Goal: Information Seeking & Learning: Check status

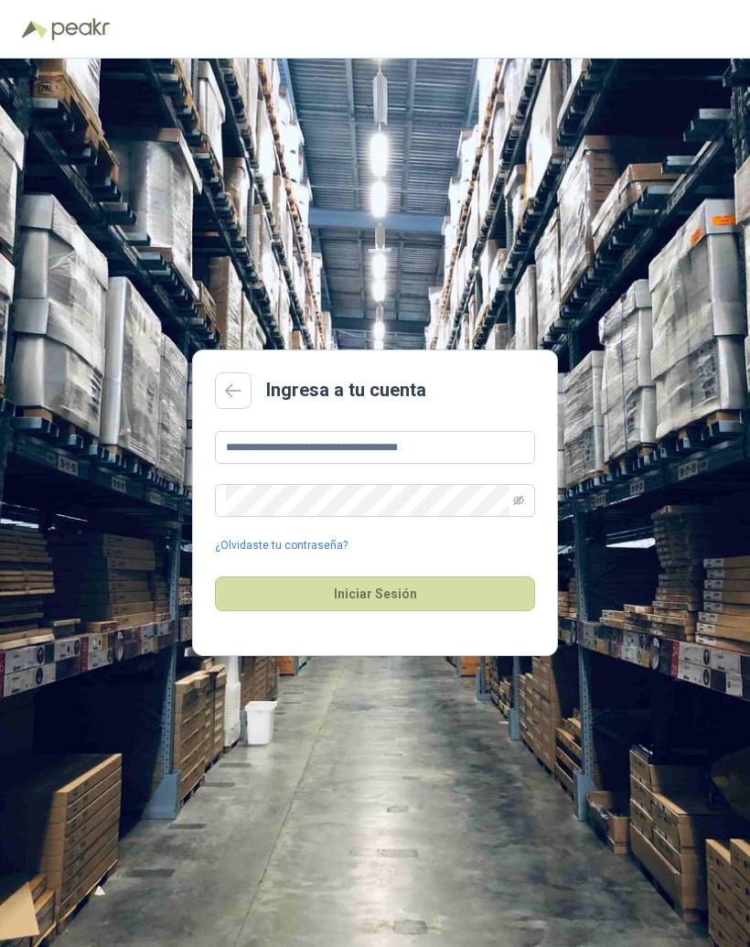
click at [489, 605] on button "Iniciar Sesión" at bounding box center [375, 593] width 320 height 35
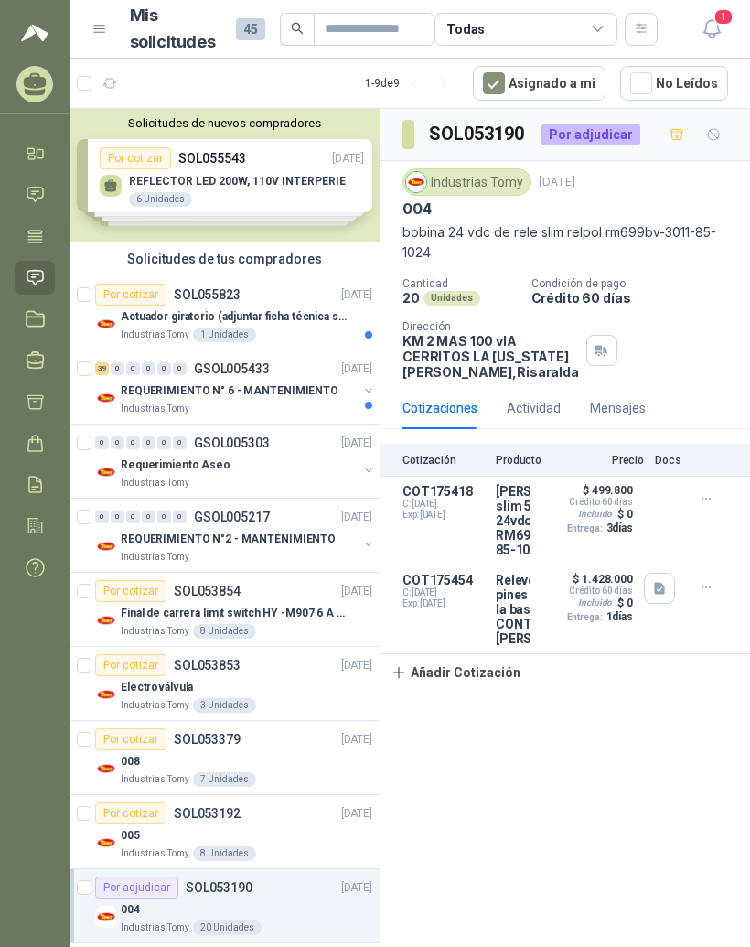
scroll to position [23, 0]
click at [203, 305] on div "Actuador giratorio (adjuntar ficha técnica si es diferente a festo)" at bounding box center [246, 316] width 251 height 22
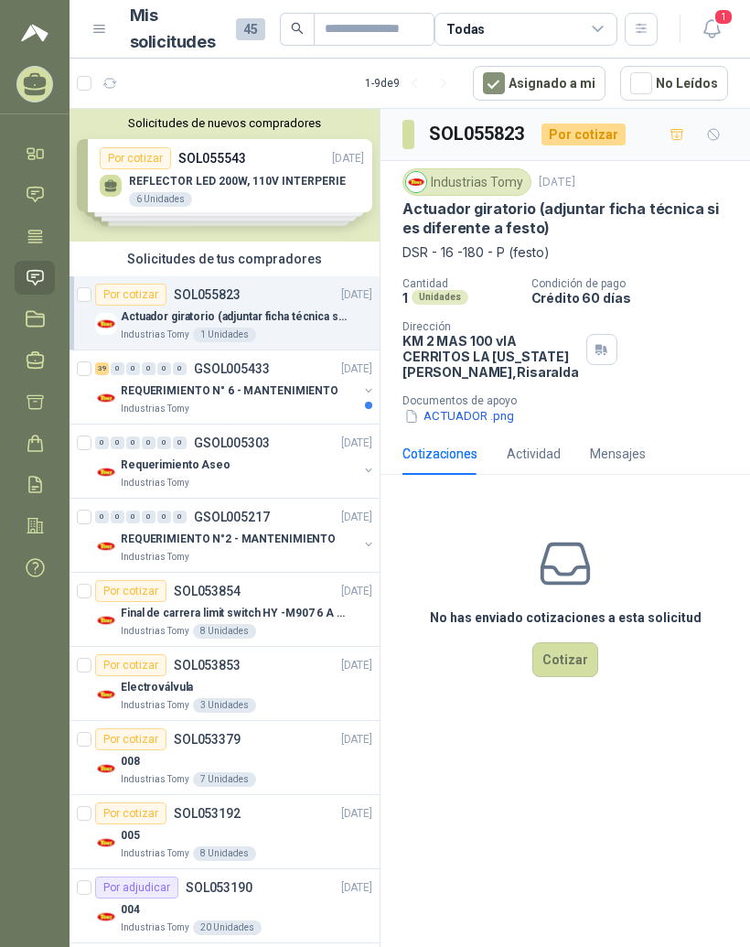
click at [205, 382] on p "REQUERIMIENTO N° 6 - MANTENIMIENTO" at bounding box center [230, 390] width 218 height 17
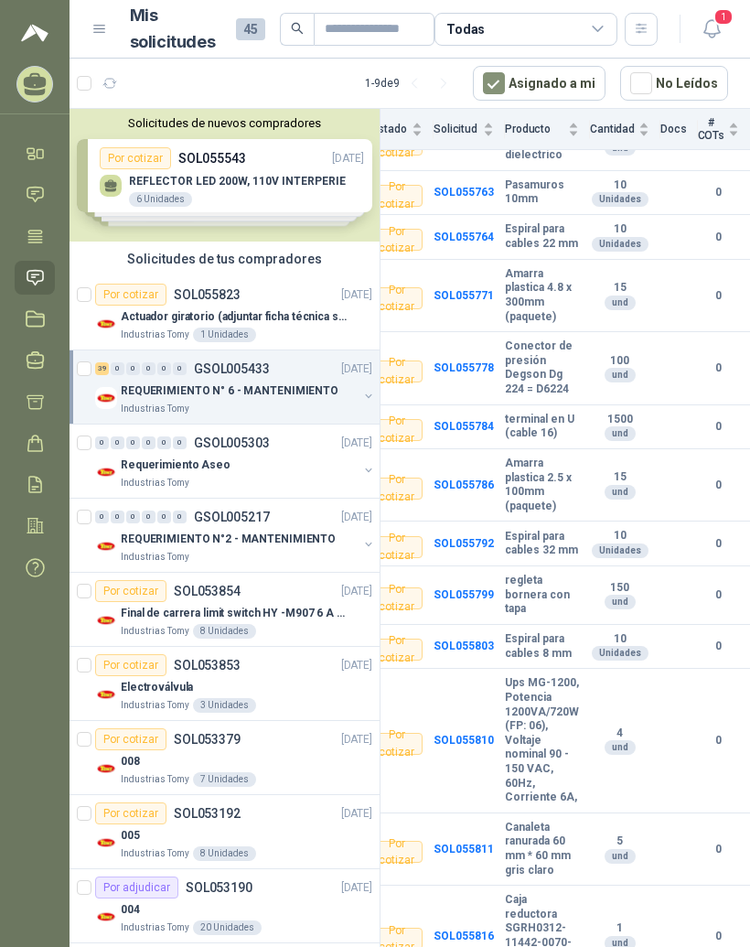
scroll to position [1948, 58]
click at [272, 454] on div "Requerimiento Aseo" at bounding box center [239, 465] width 237 height 22
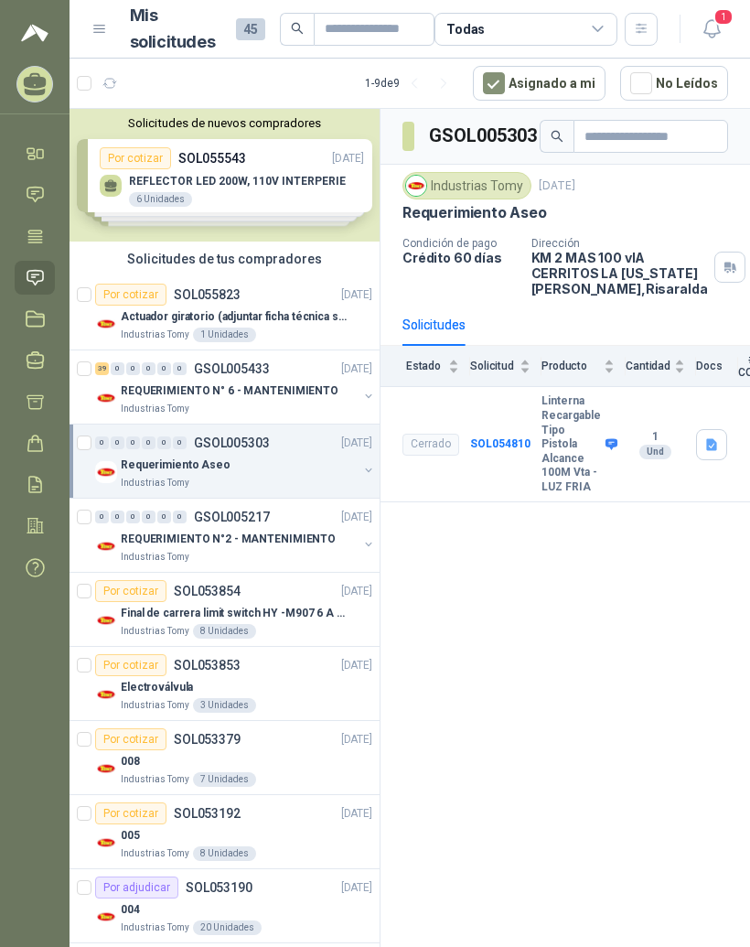
click at [267, 530] on p "REQUERIMIENTO N°2 - MANTENIMIENTO" at bounding box center [228, 538] width 215 height 17
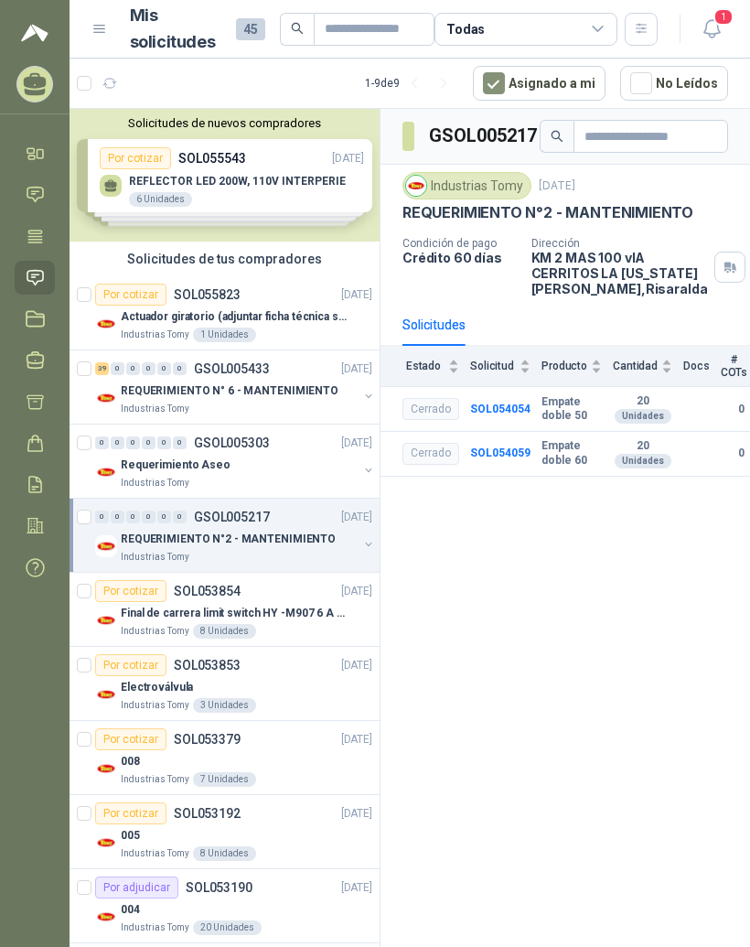
click at [245, 604] on p "Final de carrera limit switch HY -M907 6 A - 250 V a.c" at bounding box center [235, 612] width 228 height 17
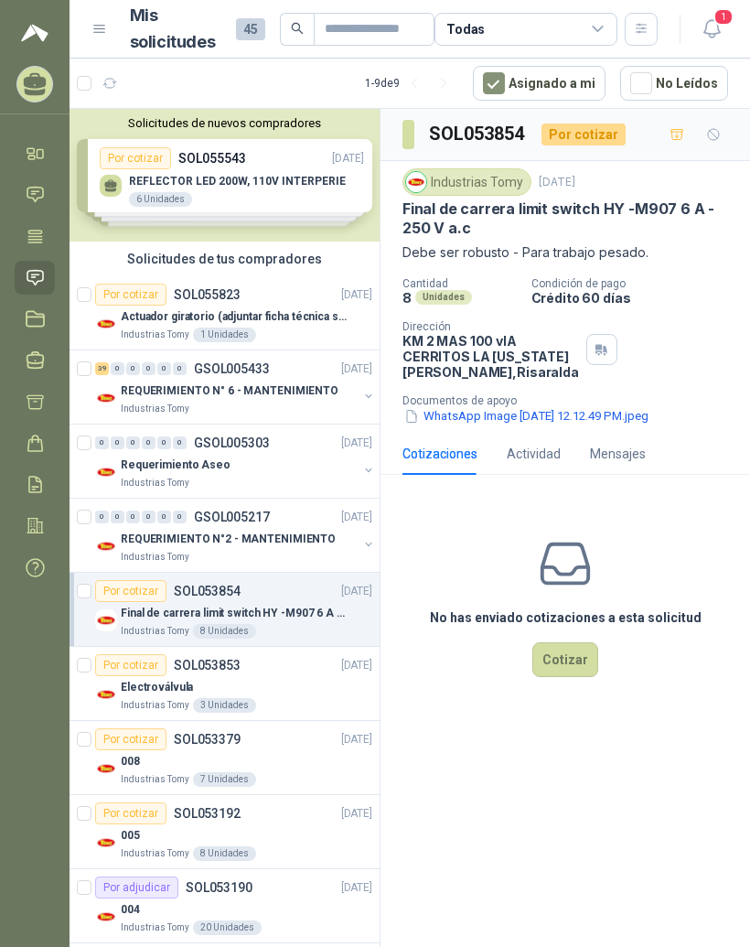
click at [284, 308] on p "Actuador giratorio (adjuntar ficha técnica si es diferente a festo)" at bounding box center [235, 316] width 228 height 17
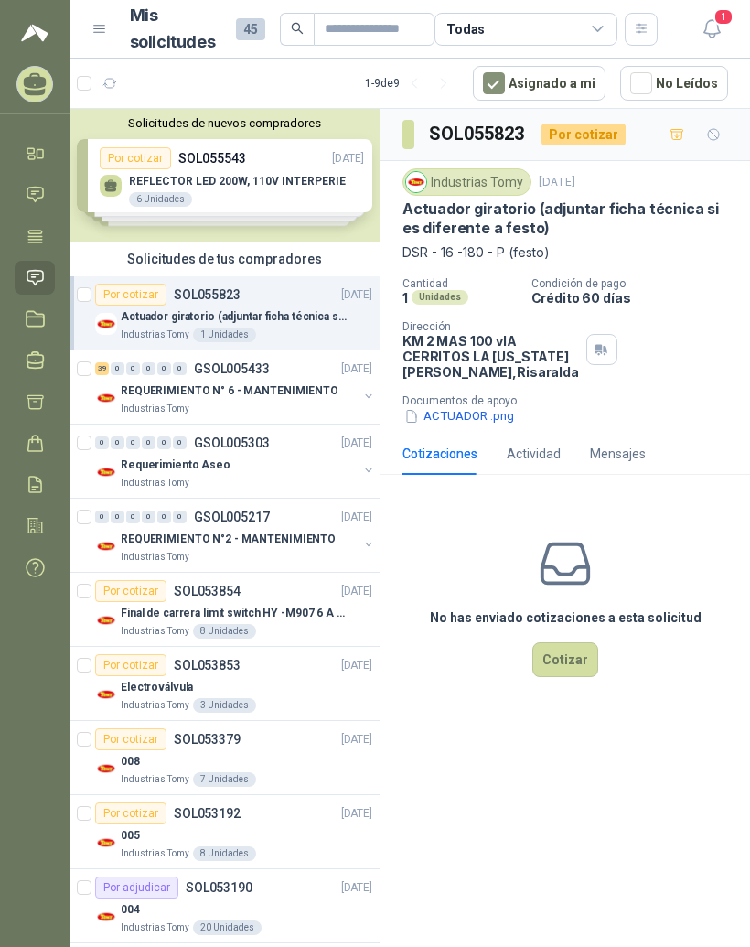
click at [467, 426] on button "ACTUADOR .png" at bounding box center [458, 416] width 113 height 19
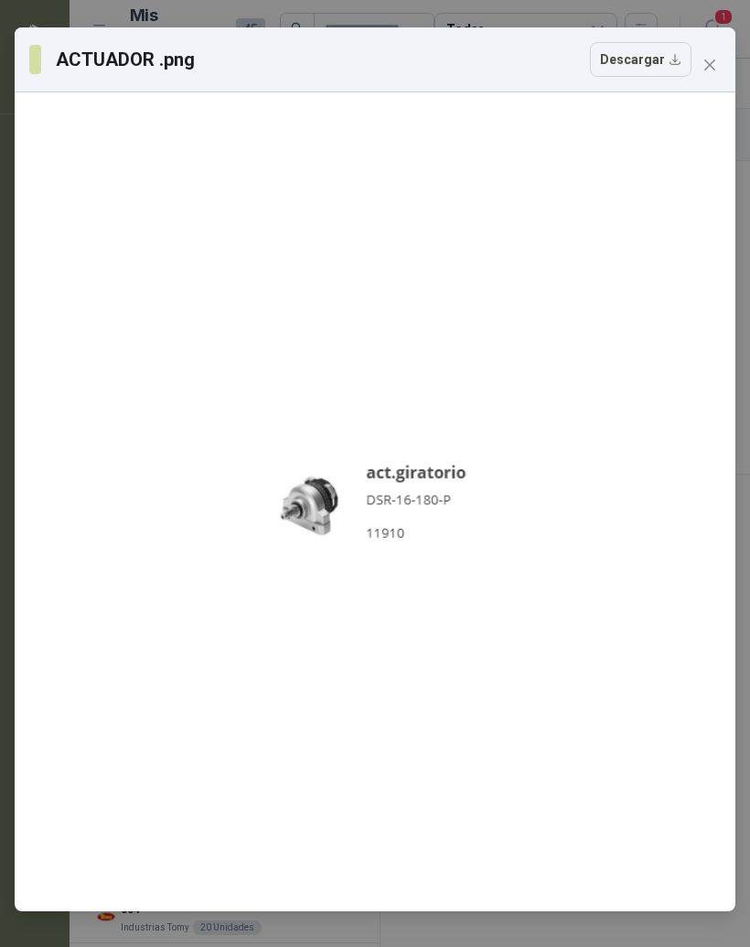
click at [712, 59] on icon "close" at bounding box center [709, 65] width 15 height 15
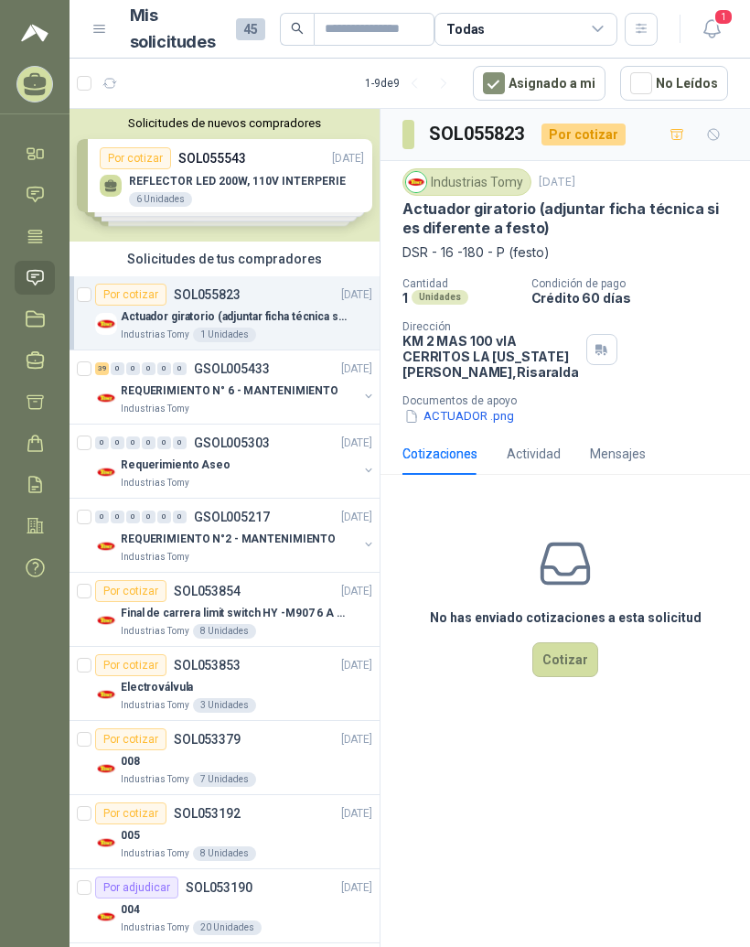
click at [184, 362] on div "0" at bounding box center [180, 368] width 14 height 13
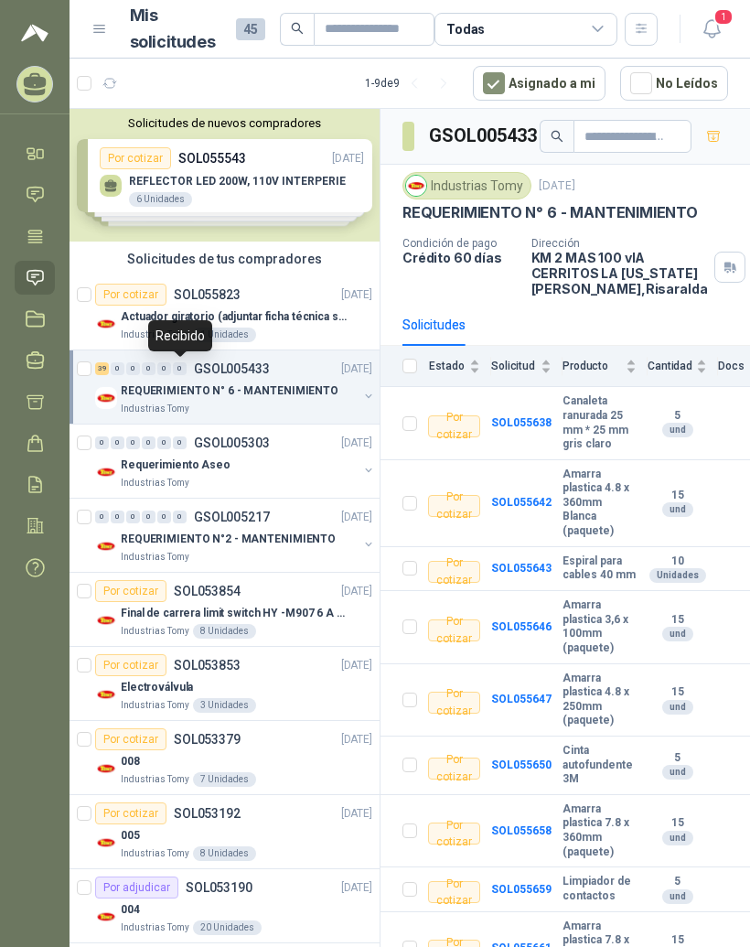
click at [572, 394] on b "Canaleta ranurada 25 mm * 25 mm gris claro" at bounding box center [599, 422] width 74 height 57
click at [604, 394] on b "Canaleta ranurada 25 mm * 25 mm gris claro" at bounding box center [599, 422] width 74 height 57
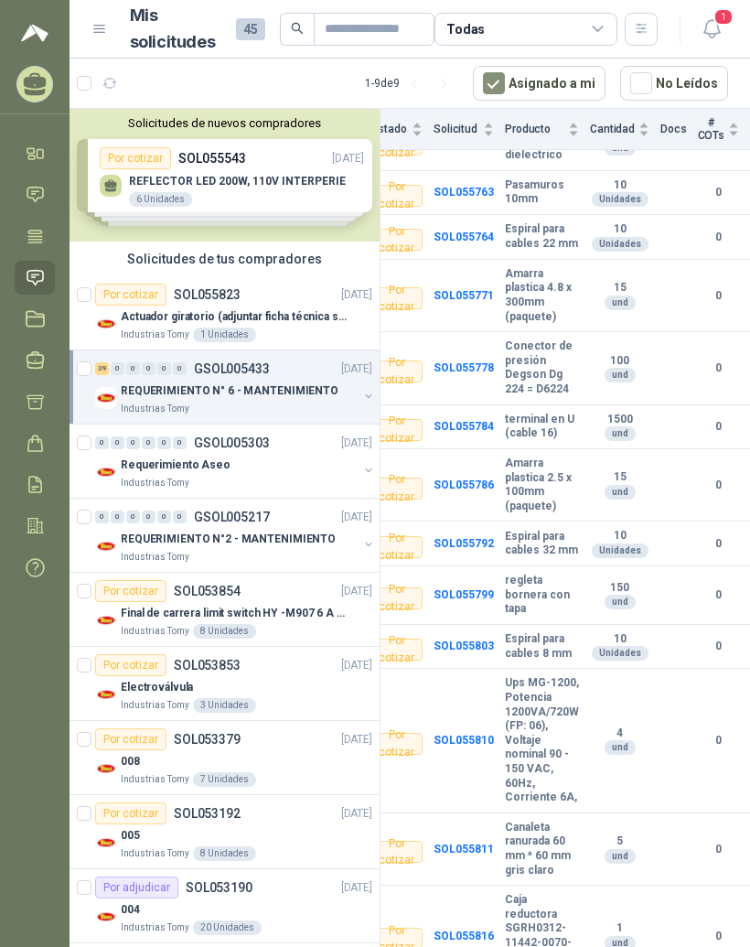
scroll to position [1948, 58]
click at [529, 893] on b "Caja reductora SGRH0312-11442-0070-P01/B5-BTESP" at bounding box center [542, 936] width 74 height 86
click at [543, 893] on b "Caja reductora SGRH0312-11442-0070-P01/B5-BTESP" at bounding box center [542, 936] width 74 height 86
click at [508, 893] on b "Caja reductora SGRH0312-11442-0070-P01/B5-BTESP" at bounding box center [542, 936] width 74 height 86
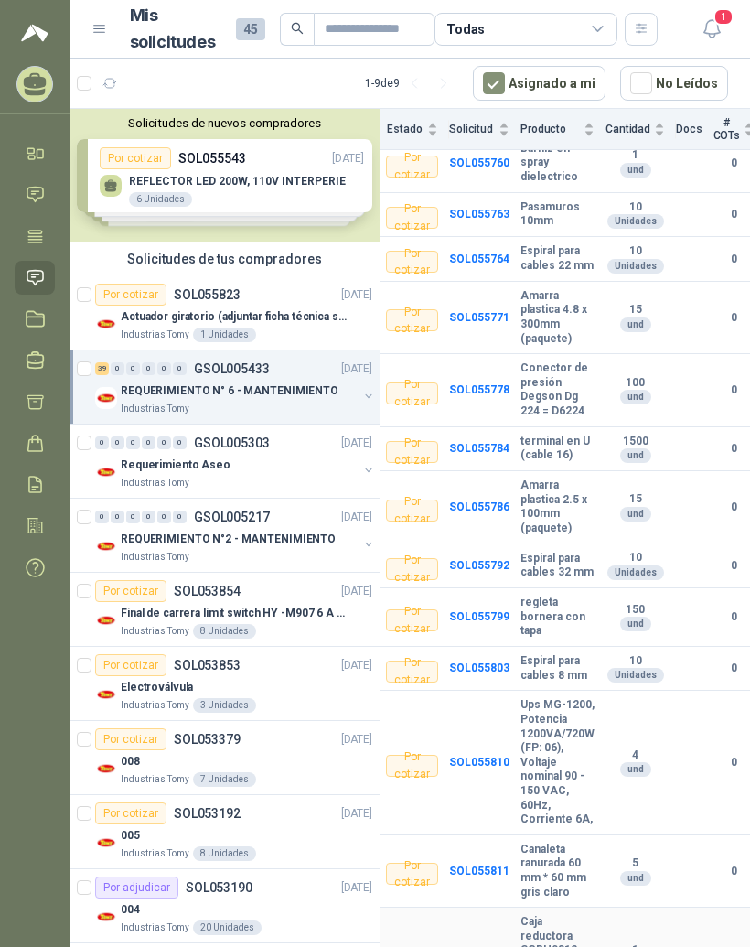
click at [583, 914] on b "Caja reductora SGRH0312-11442-0070-P01/B5-BTESP" at bounding box center [557, 957] width 74 height 86
click at [575, 914] on b "Caja reductora SGRH0312-11442-0070-P01/B5-BTESP" at bounding box center [557, 957] width 74 height 86
click at [449, 907] on td "SOL055816" at bounding box center [484, 958] width 71 height 102
click at [406, 907] on td "Por cotizar" at bounding box center [417, 958] width 63 height 102
click at [605, 907] on td "1 und" at bounding box center [640, 958] width 70 height 102
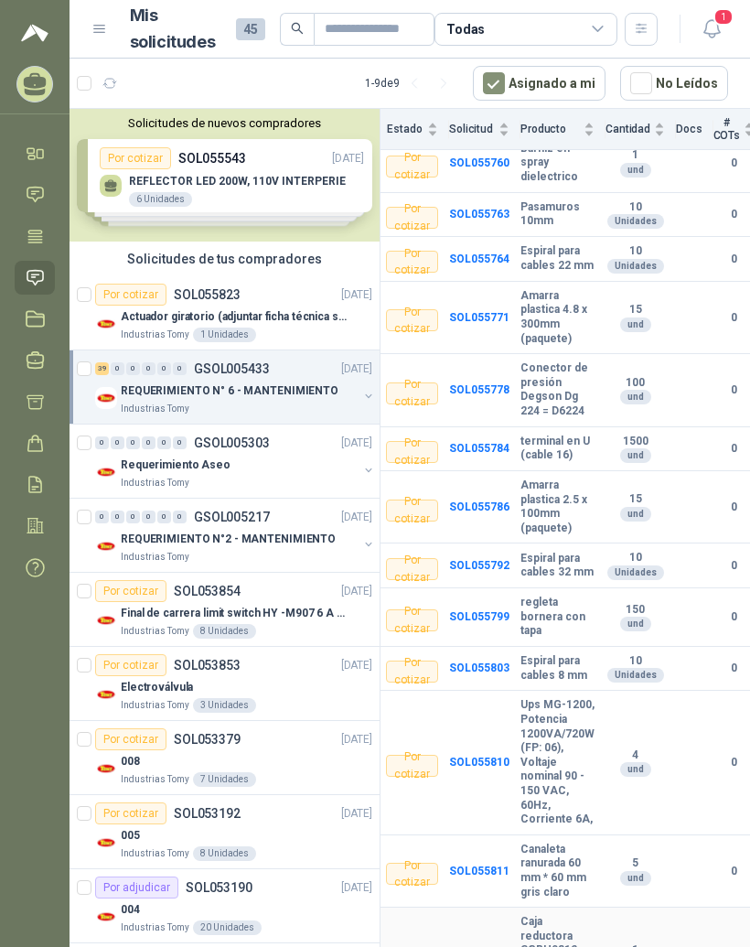
click at [624, 946] on div "und" at bounding box center [635, 964] width 31 height 15
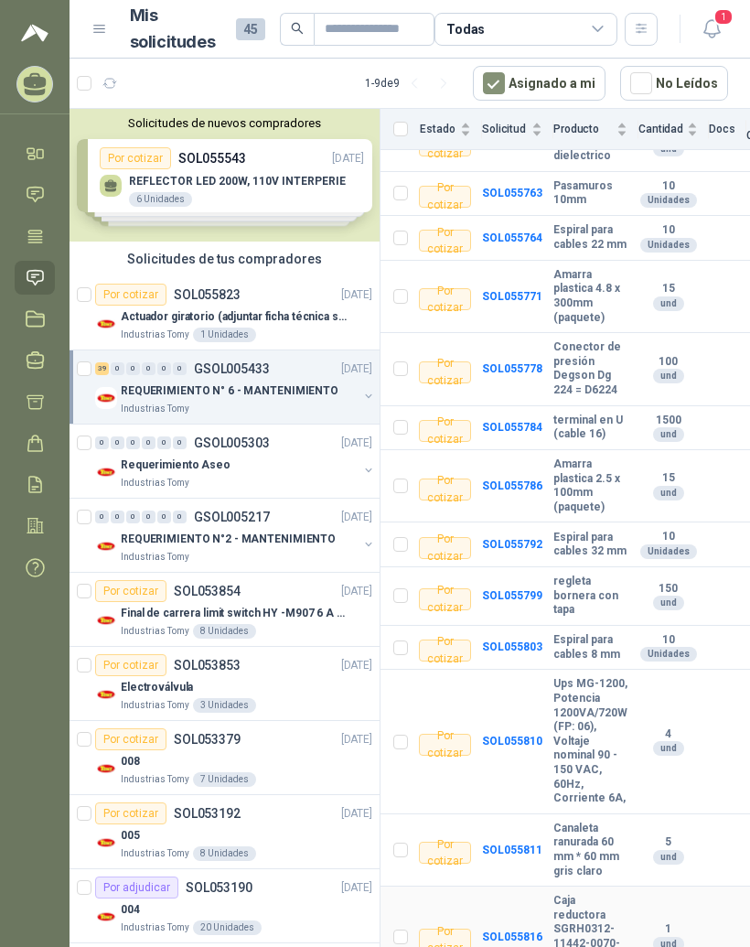
scroll to position [1948, 9]
click at [508, 930] on b "SOL055816" at bounding box center [512, 936] width 60 height 13
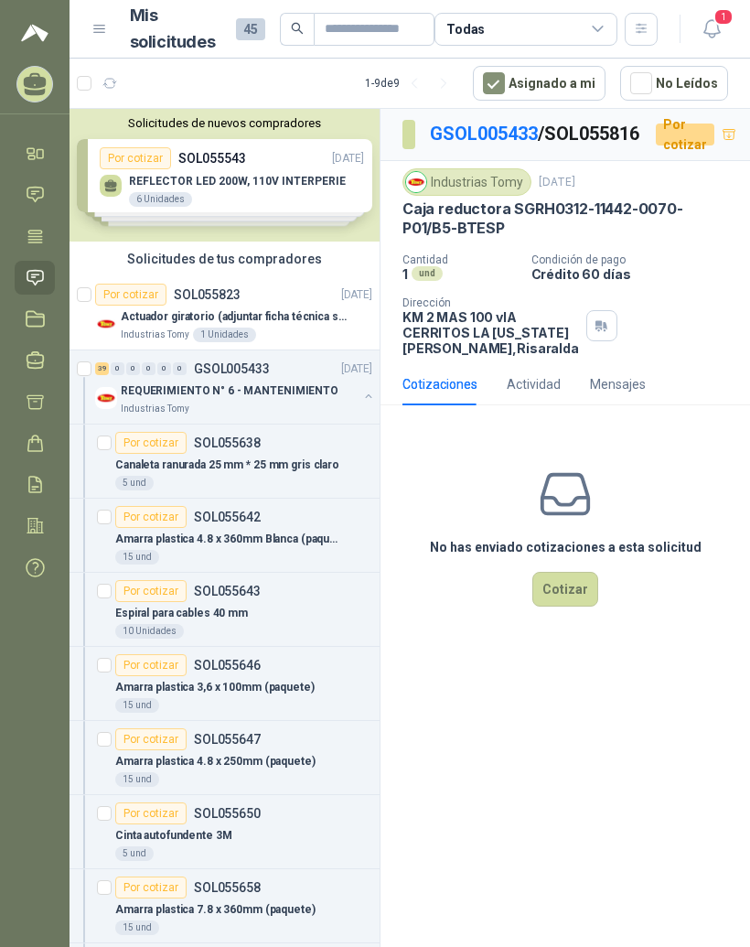
click at [586, 341] on button "button" at bounding box center [601, 325] width 31 height 31
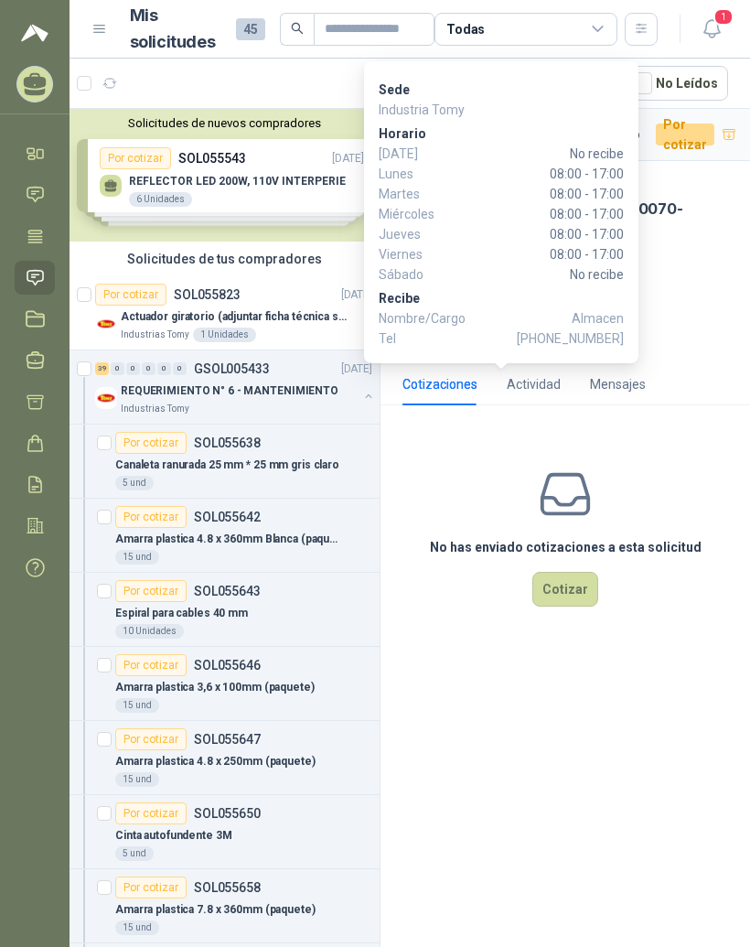
click at [693, 356] on div "Cantidad 1 und Condición de pago Crédito 60 días Dirección KM 2 MAS 100 vIA CE…" at bounding box center [565, 304] width 326 height 102
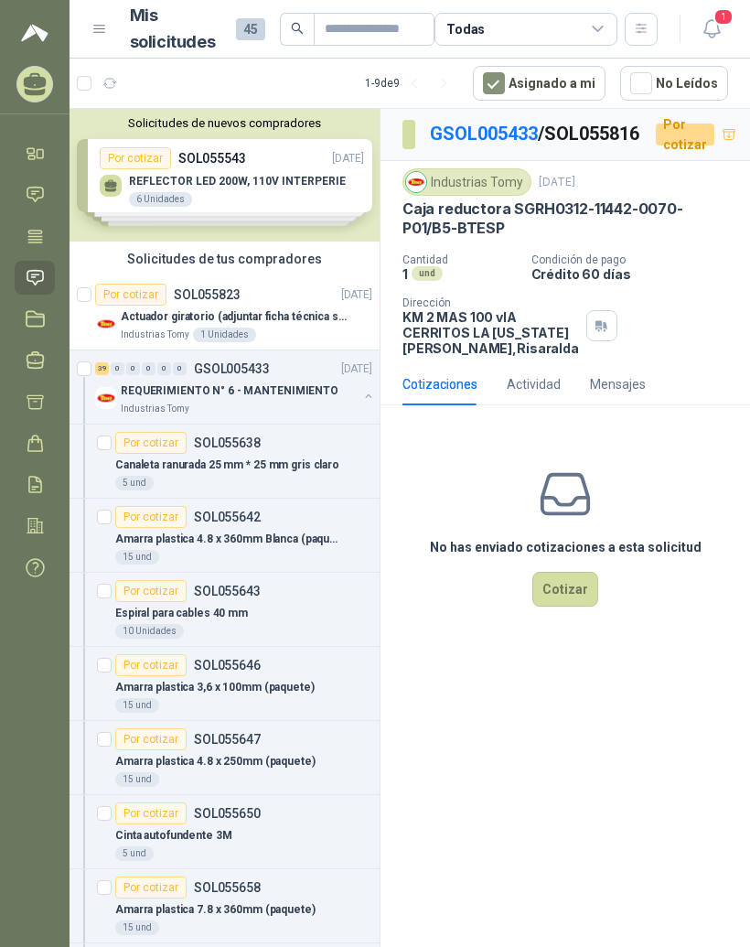
click at [215, 311] on p "Actuador giratorio (adjuntar ficha técnica si es diferente a festo)" at bounding box center [235, 316] width 228 height 17
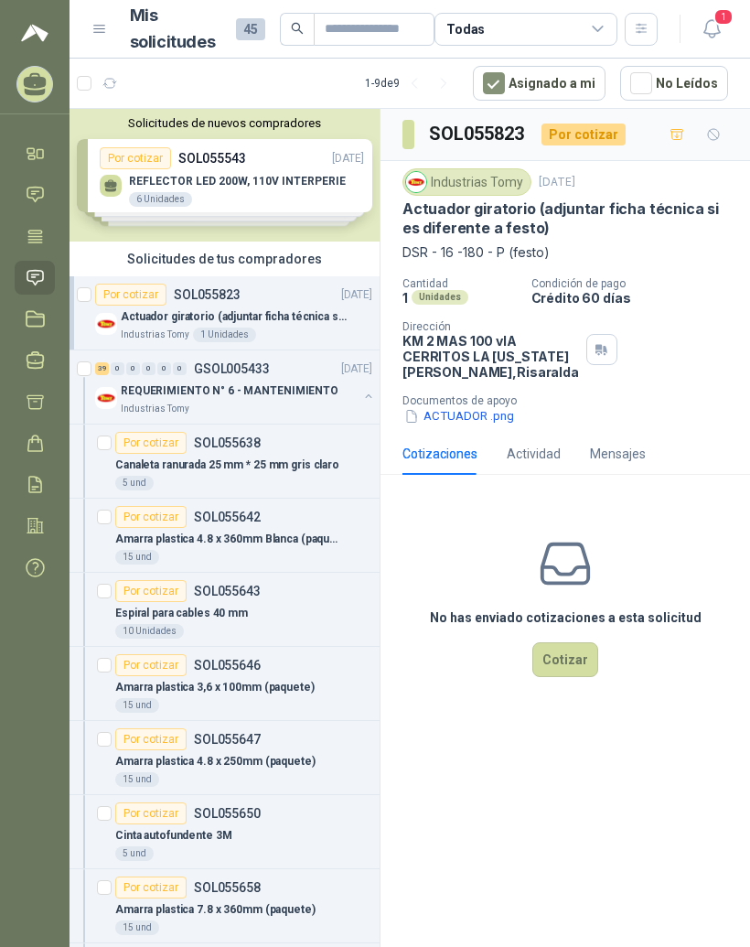
click at [198, 302] on div "Por cotizar SOL055823" at bounding box center [167, 294] width 145 height 22
click at [199, 384] on p "REQUERIMIENTO N° 6 - MANTENIMIENTO" at bounding box center [230, 390] width 218 height 17
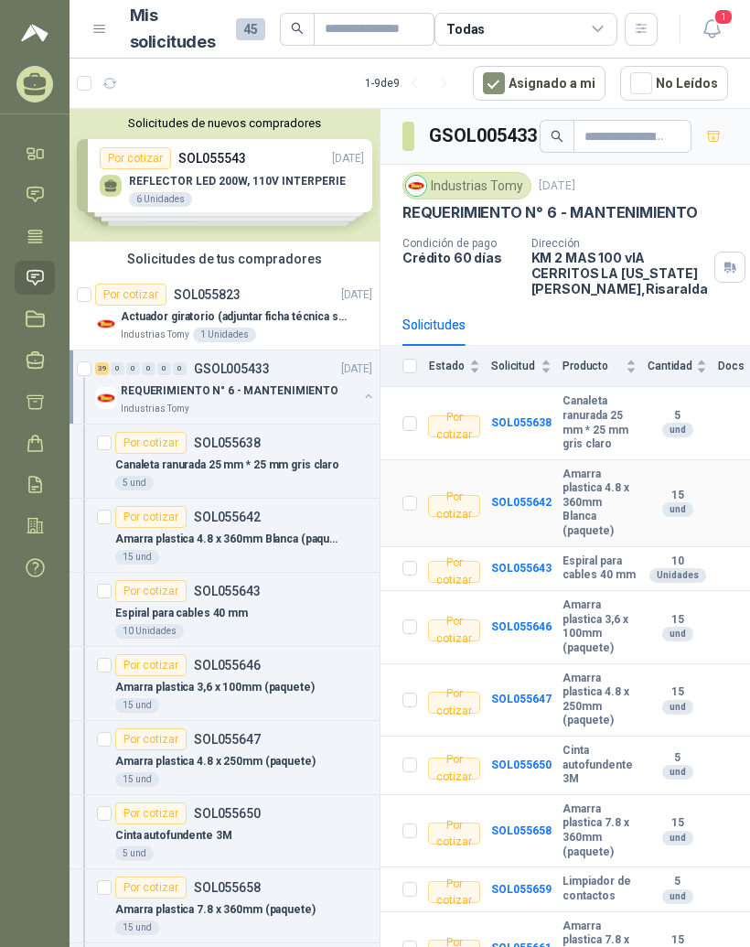
click at [604, 498] on b "Amarra plastica 4.8 x 360mm Blanca (paquete)" at bounding box center [599, 502] width 74 height 71
click at [583, 485] on b "Amarra plastica 4.8 x 360mm Blanca (paquete)" at bounding box center [599, 502] width 74 height 71
click at [672, 493] on b "15" at bounding box center [676, 495] width 59 height 15
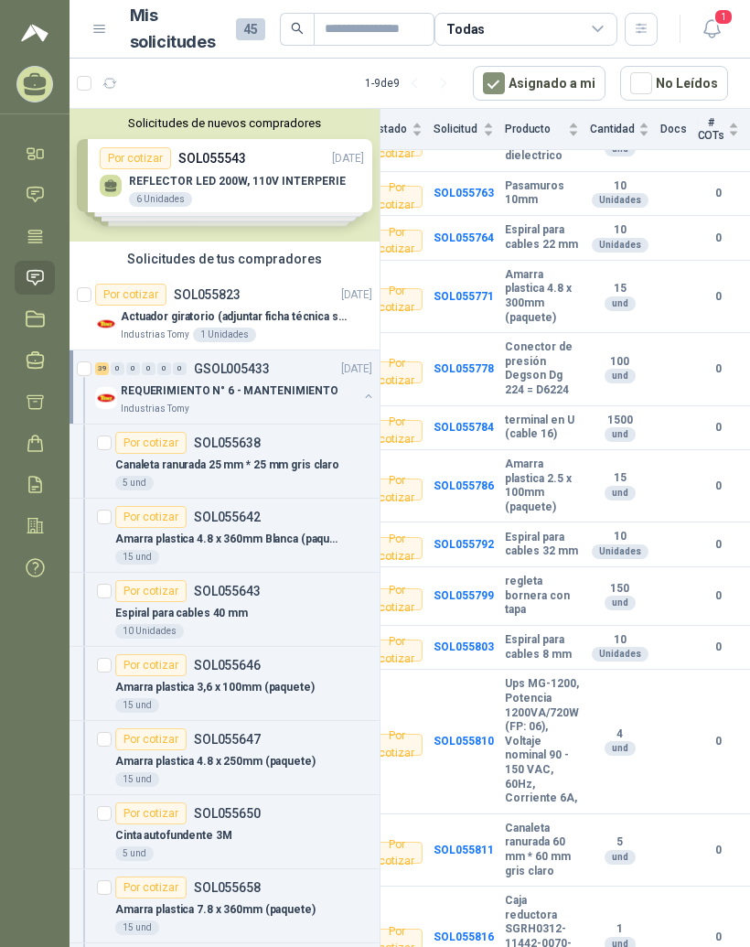
scroll to position [1948, 58]
click at [537, 677] on b "Ups MG-1200, Potencia 1200VA/720W (FP: 06), Voltaje nominal 90 - 150 VAC, 60Hz,…" at bounding box center [542, 741] width 74 height 128
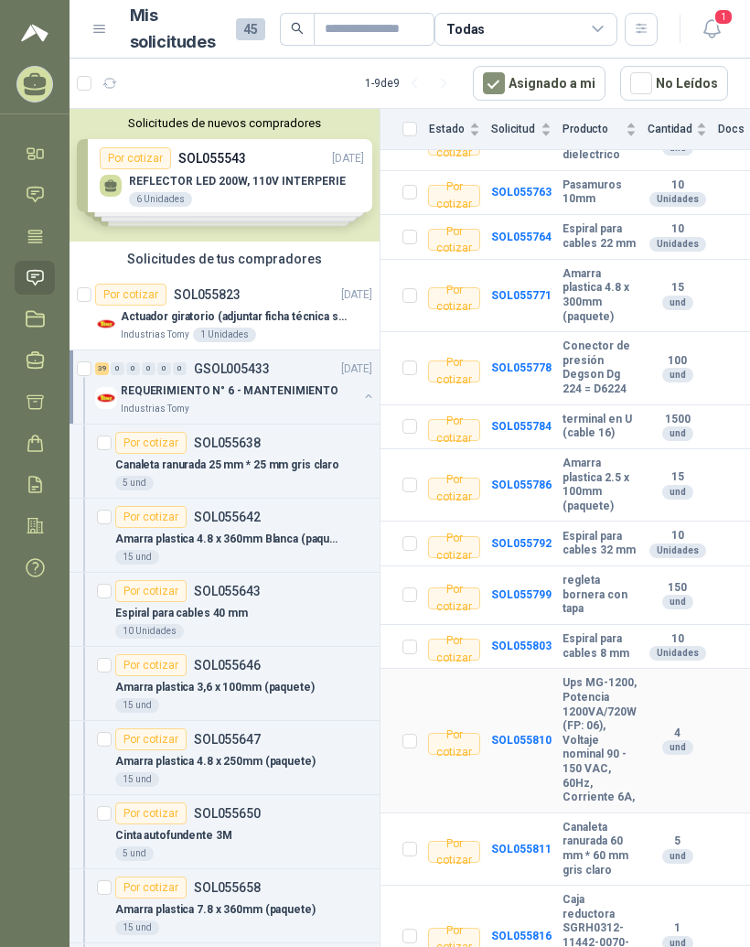
scroll to position [1948, 0]
click at [587, 677] on b "Ups MG-1200, Potencia 1200VA/720W (FP: 06), Voltaje nominal 90 - 150 VAC, 60Hz,…" at bounding box center [599, 741] width 74 height 128
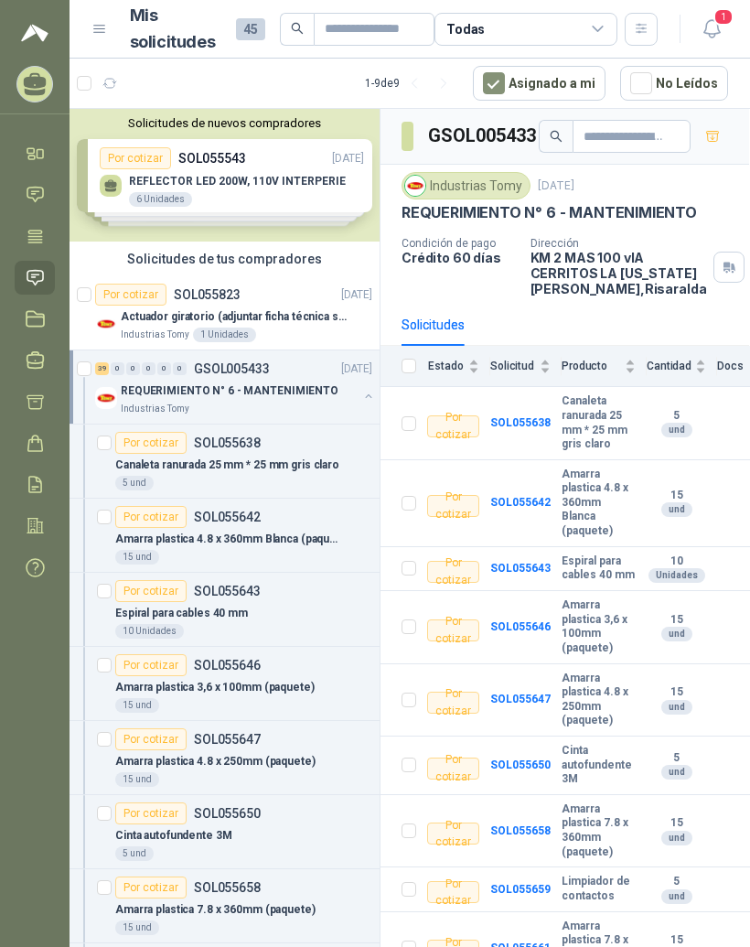
scroll to position [0, 1]
click at [184, 526] on div "Por cotizar" at bounding box center [150, 517] width 71 height 22
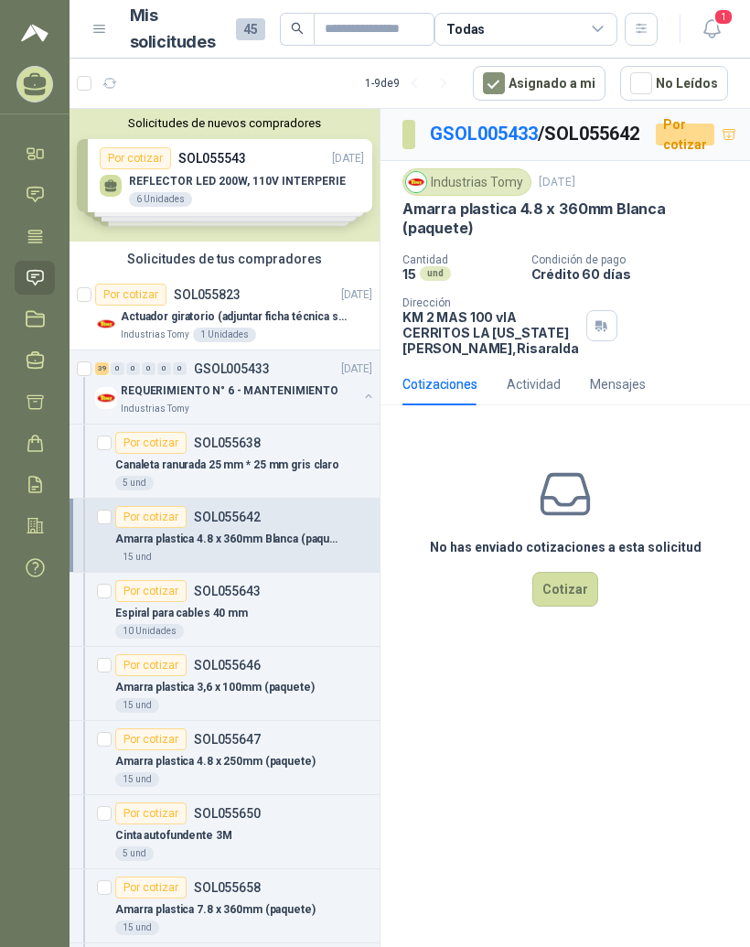
click at [176, 603] on div "Espiral para cables 40 mm" at bounding box center [243, 613] width 257 height 22
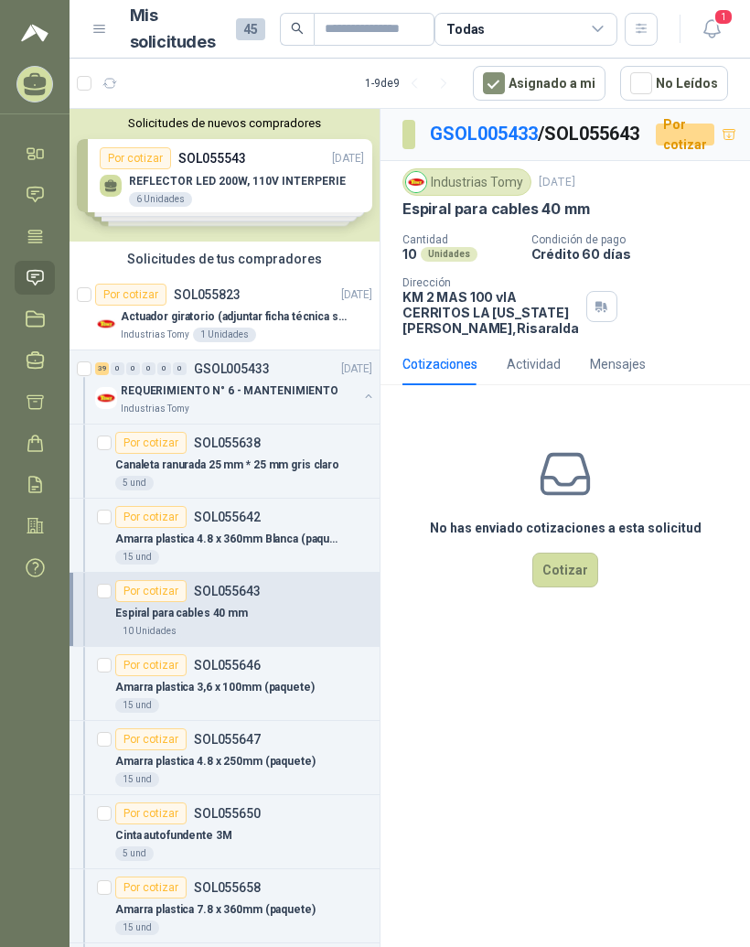
click at [188, 697] on div "Amarra plastica 3,6 x 100mm (paquete)" at bounding box center [243, 687] width 257 height 22
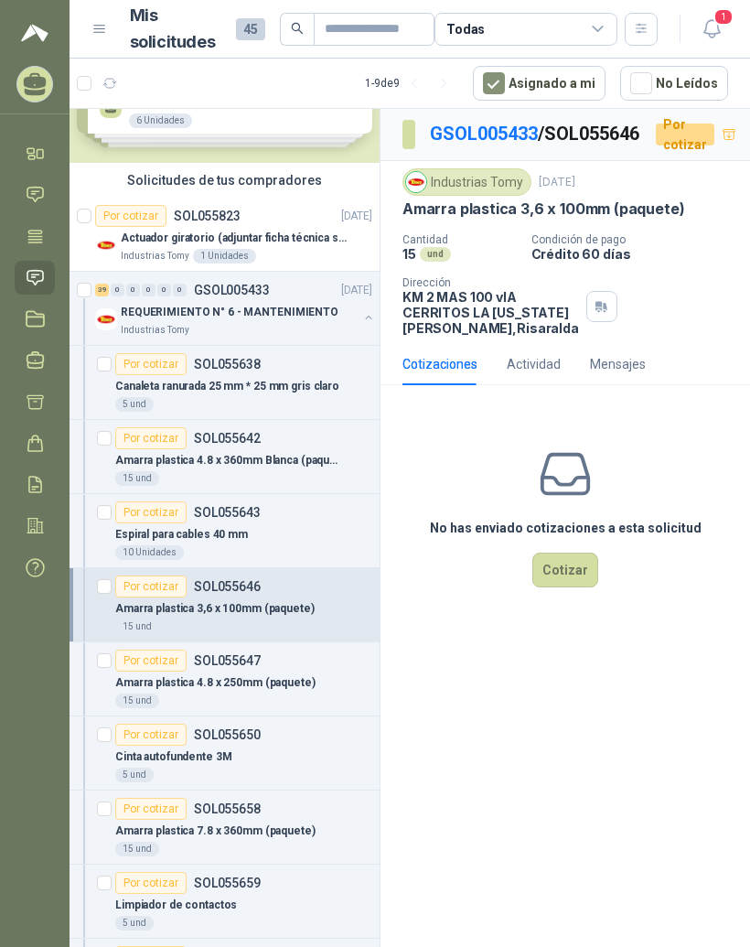
scroll to position [80, 0]
click at [194, 669] on div "Por cotizar SOL055647" at bounding box center [187, 659] width 145 height 22
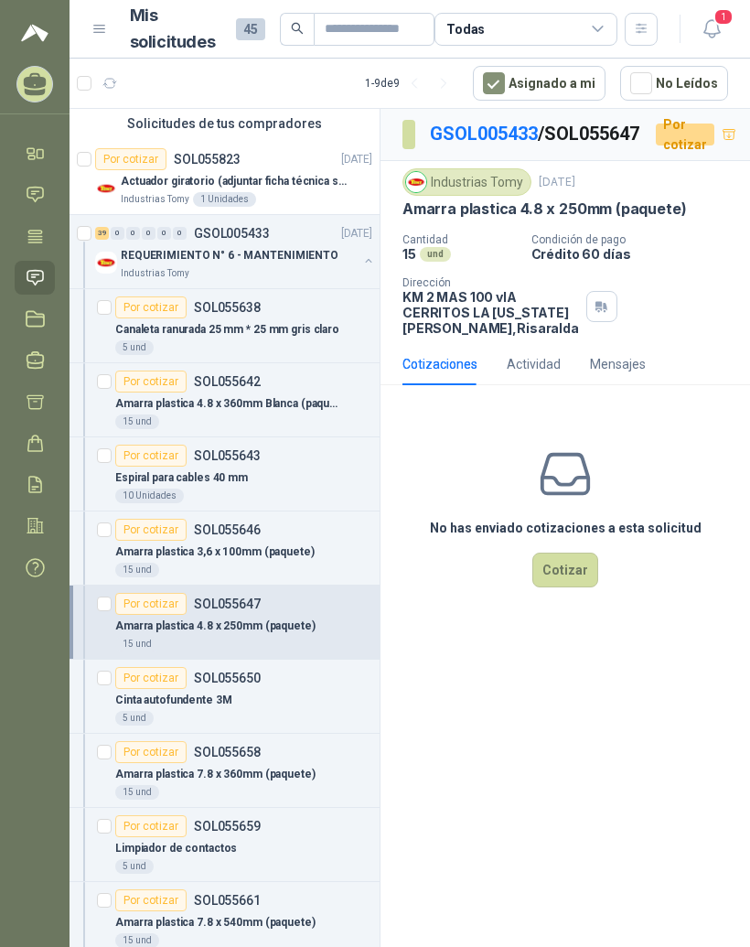
scroll to position [140, 0]
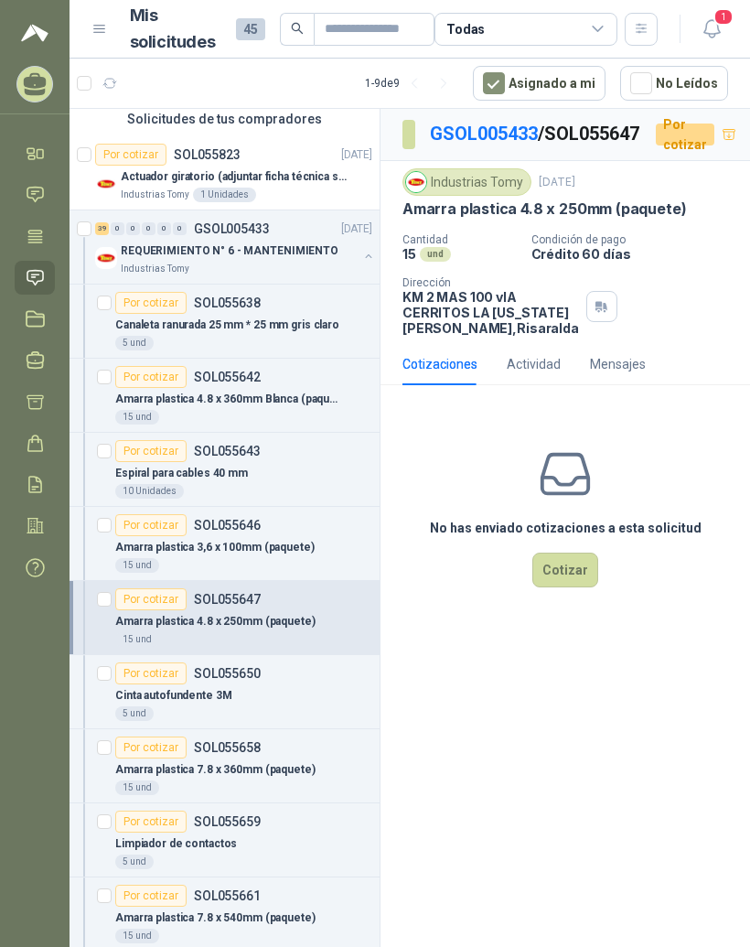
click at [187, 679] on div "Por cotizar SOL055650" at bounding box center [187, 673] width 145 height 22
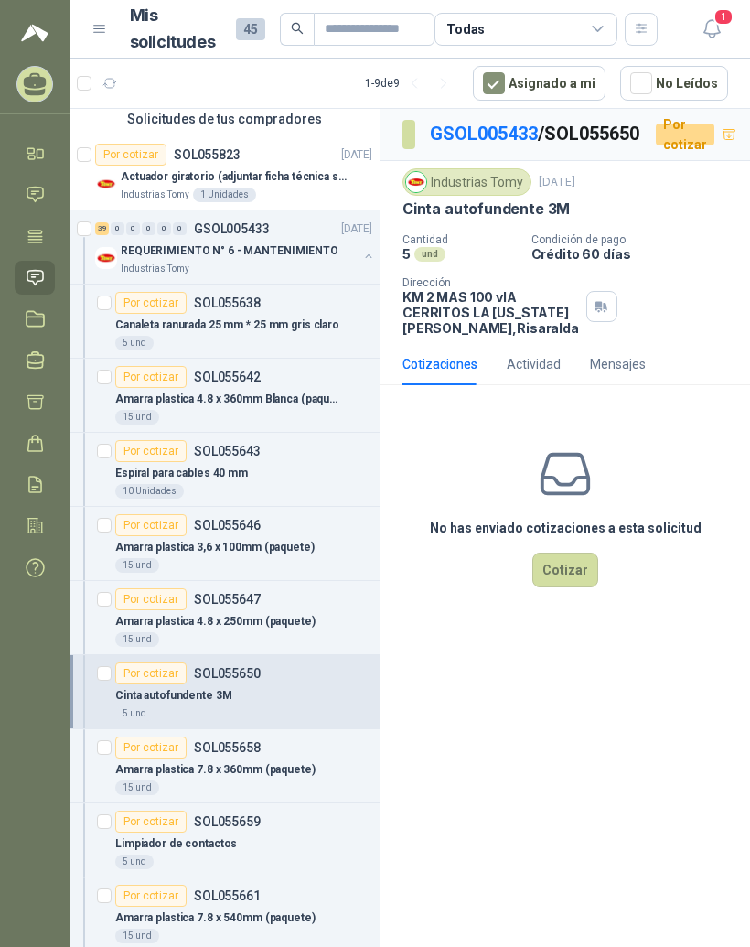
click at [204, 247] on p "REQUERIMIENTO N° 6 - MANTENIMIENTO" at bounding box center [230, 250] width 218 height 17
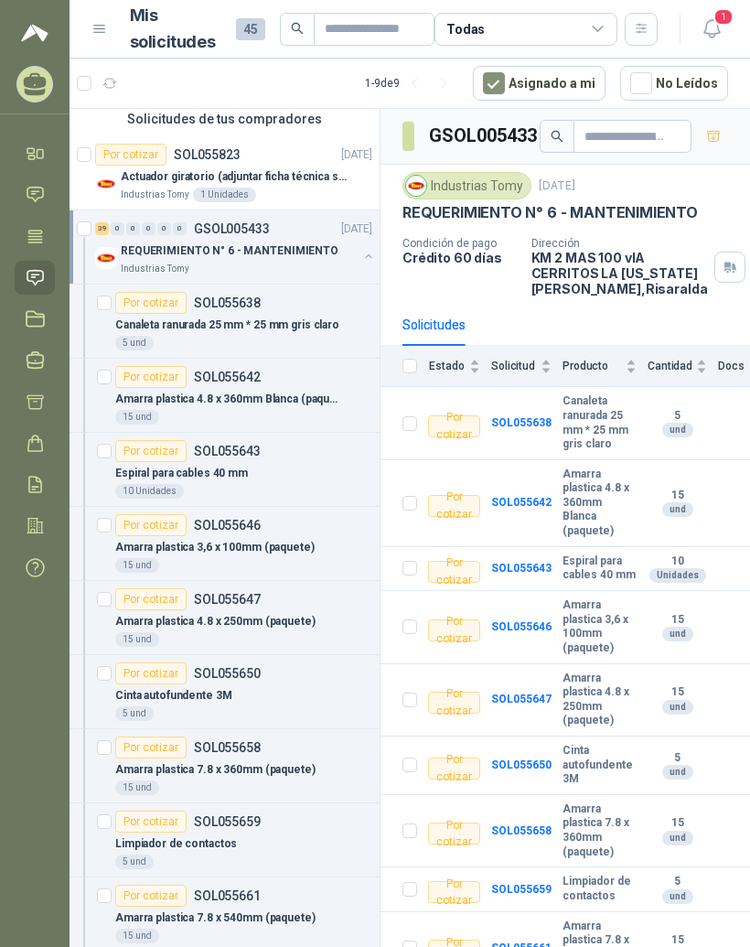
click at [204, 322] on p "Canaleta ranurada 25 mm * 25 mm gris claro" at bounding box center [227, 324] width 224 height 17
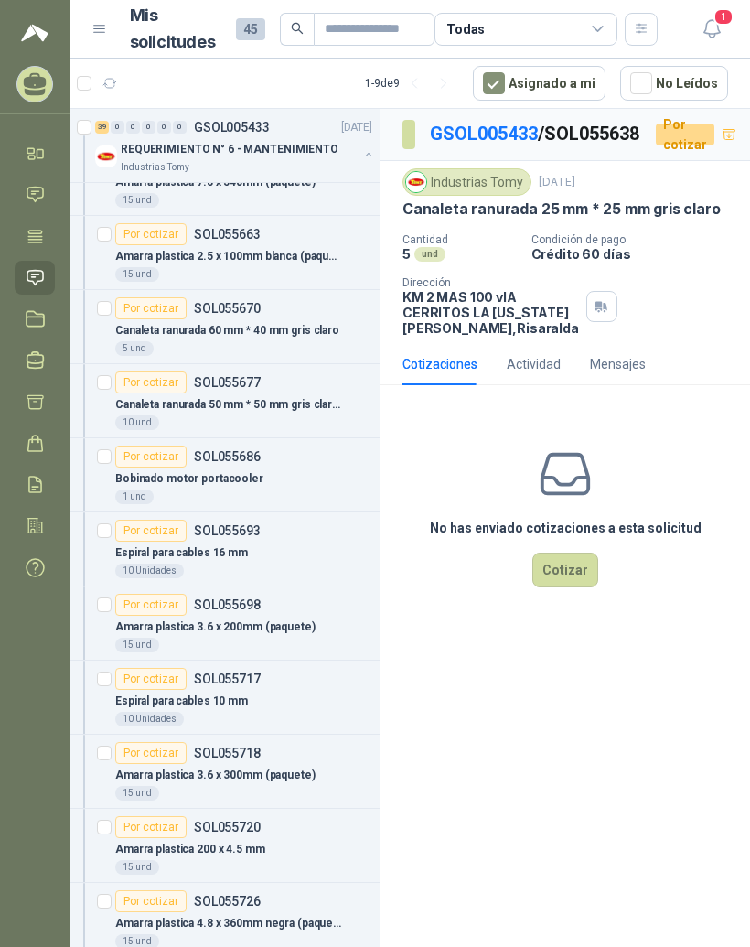
scroll to position [876, 0]
click at [230, 461] on p "SOL055686" at bounding box center [227, 455] width 67 height 13
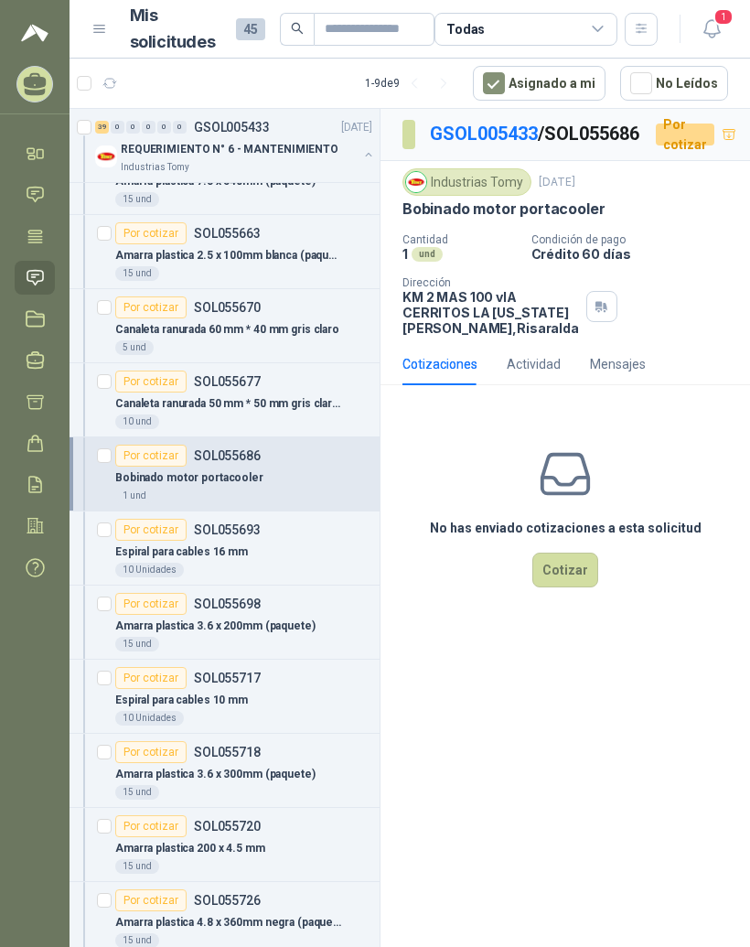
click at [586, 322] on button "button" at bounding box center [601, 306] width 31 height 31
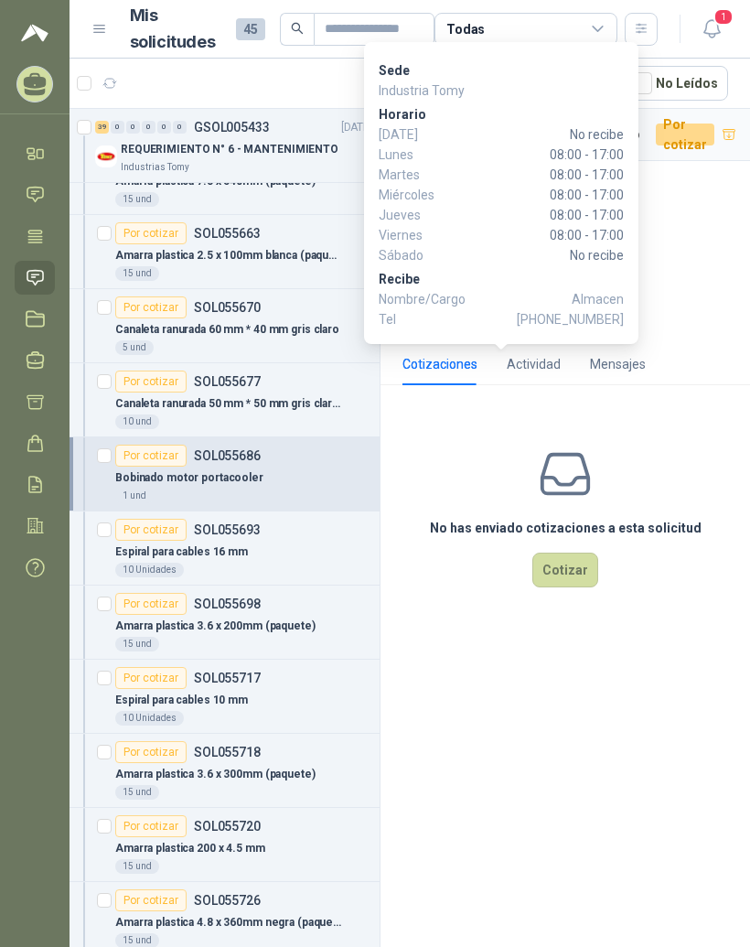
click at [716, 250] on div "Industrias Tomy [DATE] Bobinado motor portacooler  Cantidad 1 und Condición d…" at bounding box center [565, 251] width 326 height 167
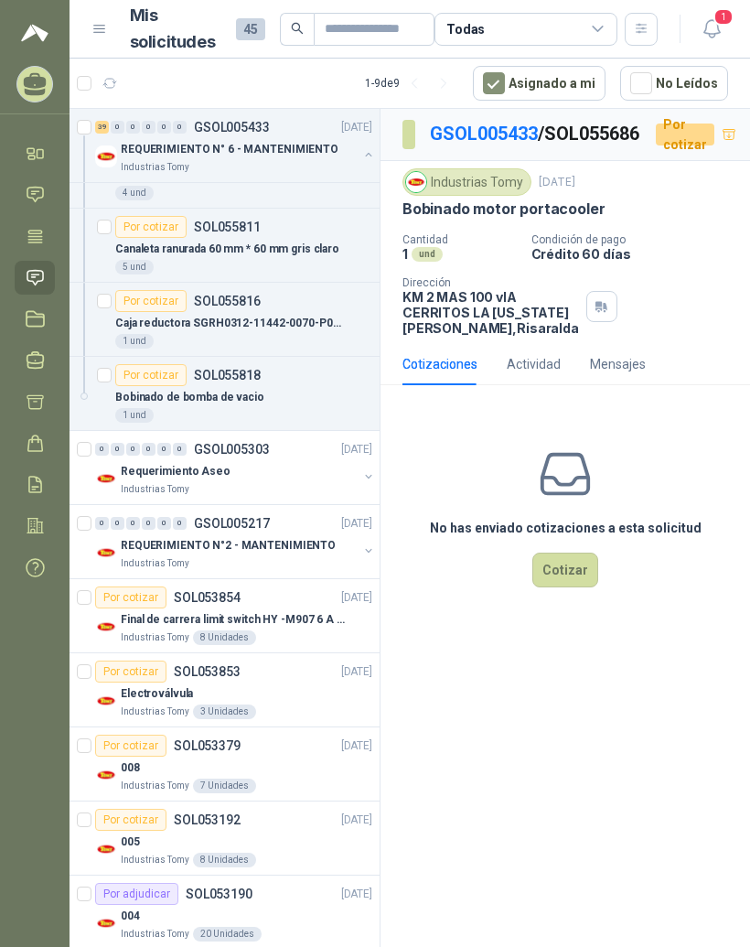
scroll to position [2882, 0]
click at [169, 692] on p "Electroválvula" at bounding box center [157, 694] width 72 height 17
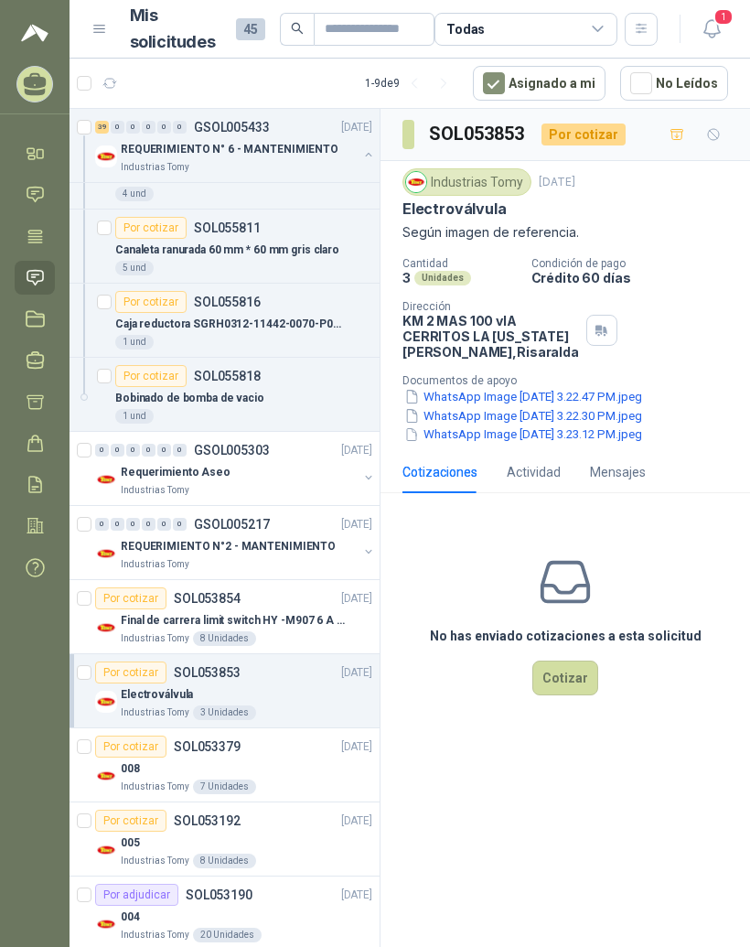
click at [573, 262] on p "Condición de pago" at bounding box center [636, 263] width 211 height 13
click at [502, 235] on p "Según imagen de referencia." at bounding box center [565, 232] width 326 height 20
click at [537, 406] on button "WhatsApp Image [DATE] 3.22.47 PM.jpeg" at bounding box center [522, 396] width 241 height 19
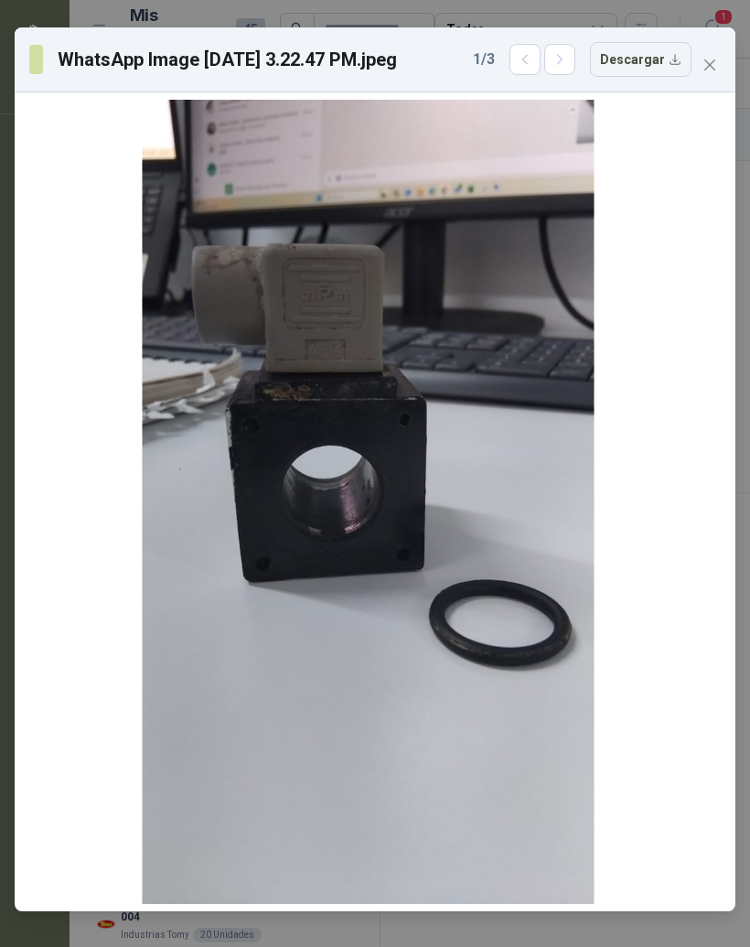
click at [716, 50] on button "Close" at bounding box center [709, 64] width 29 height 29
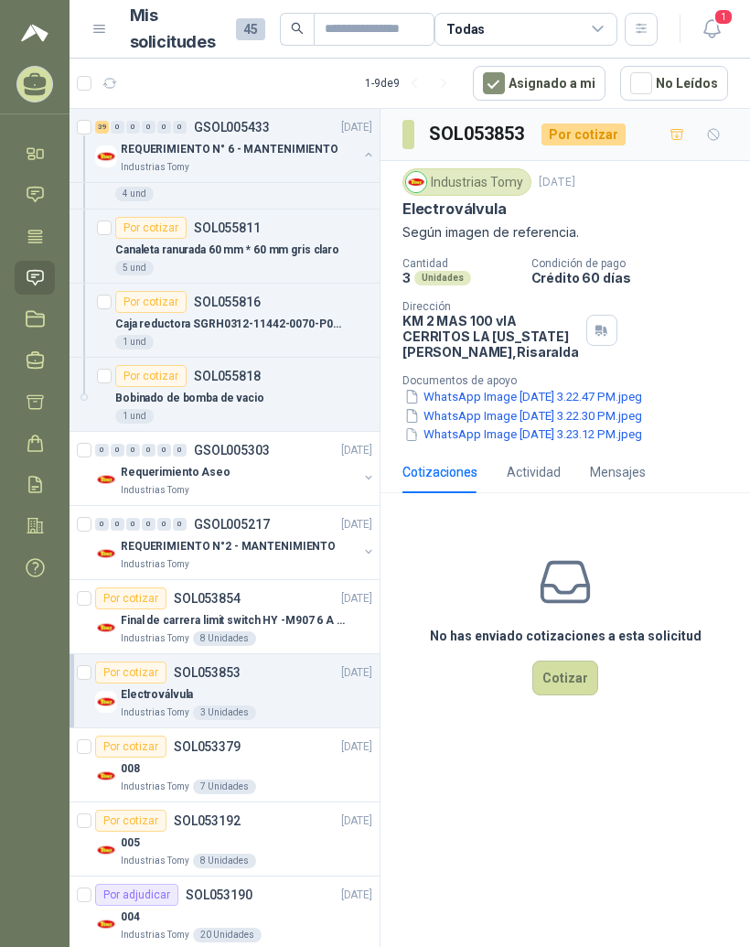
click at [301, 754] on div "Por cotizar SOL053379 [DATE]" at bounding box center [233, 746] width 277 height 22
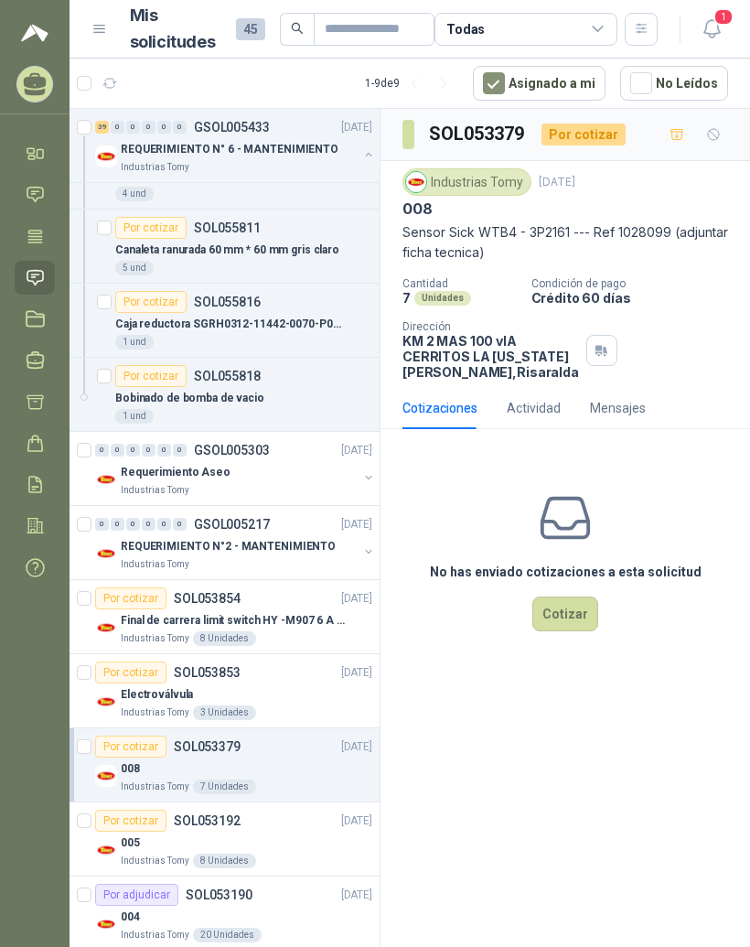
click at [594, 358] on icon "button" at bounding box center [602, 350] width 16 height 15
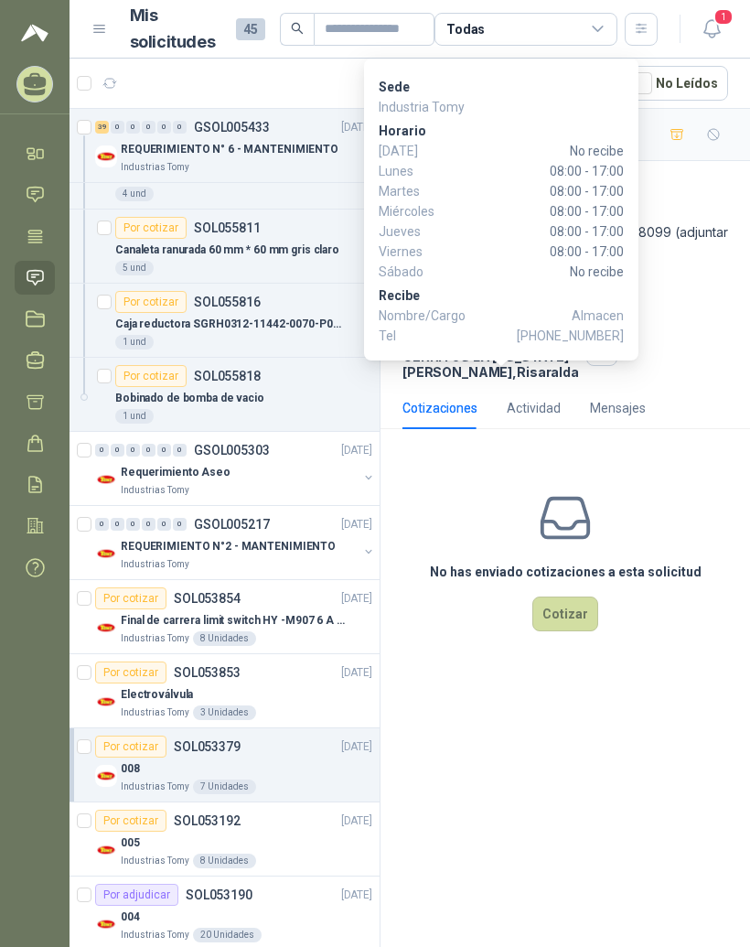
click at [682, 337] on div "Cantidad 7 Unidades Condición de pago Crédito 60 días Dirección KM 2 MAS 100 vI…" at bounding box center [565, 328] width 326 height 102
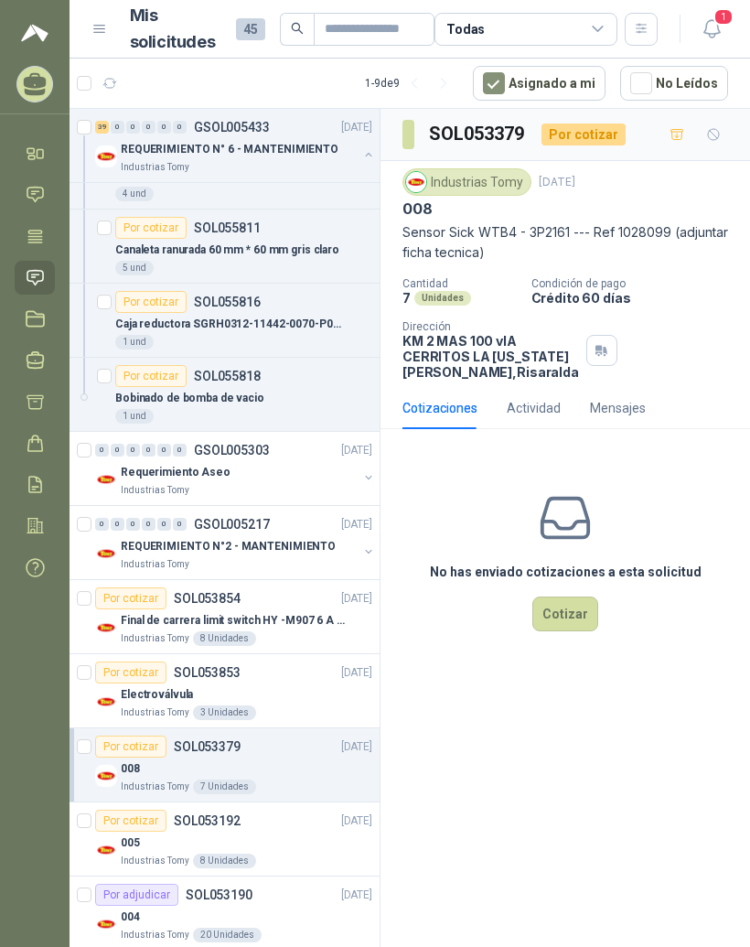
scroll to position [12, 0]
click at [282, 831] on div "005" at bounding box center [246, 842] width 251 height 22
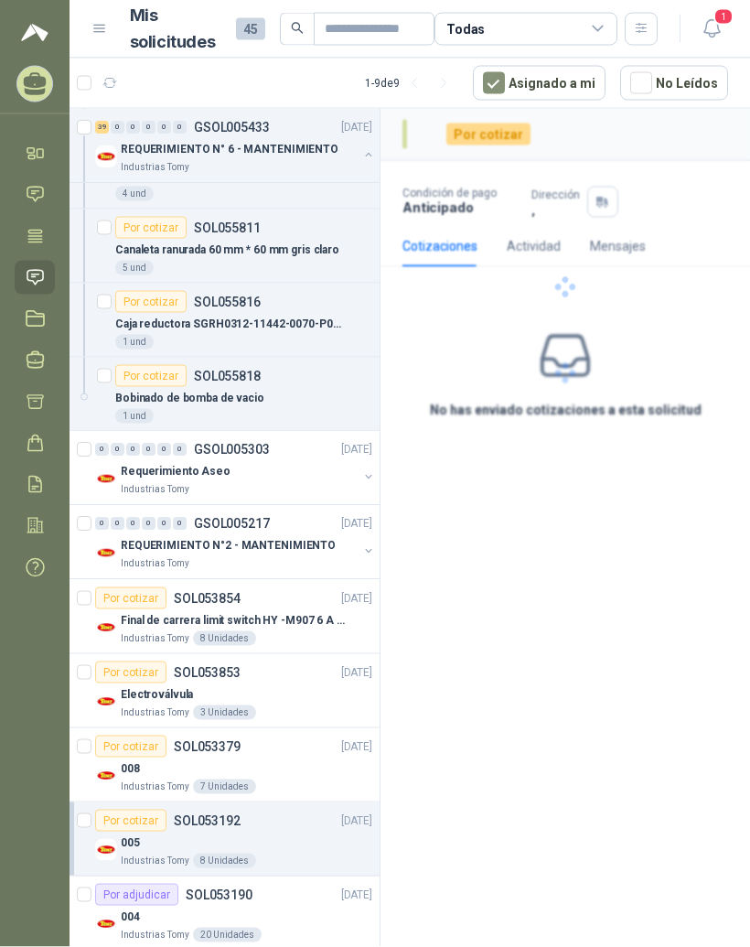
scroll to position [12, 0]
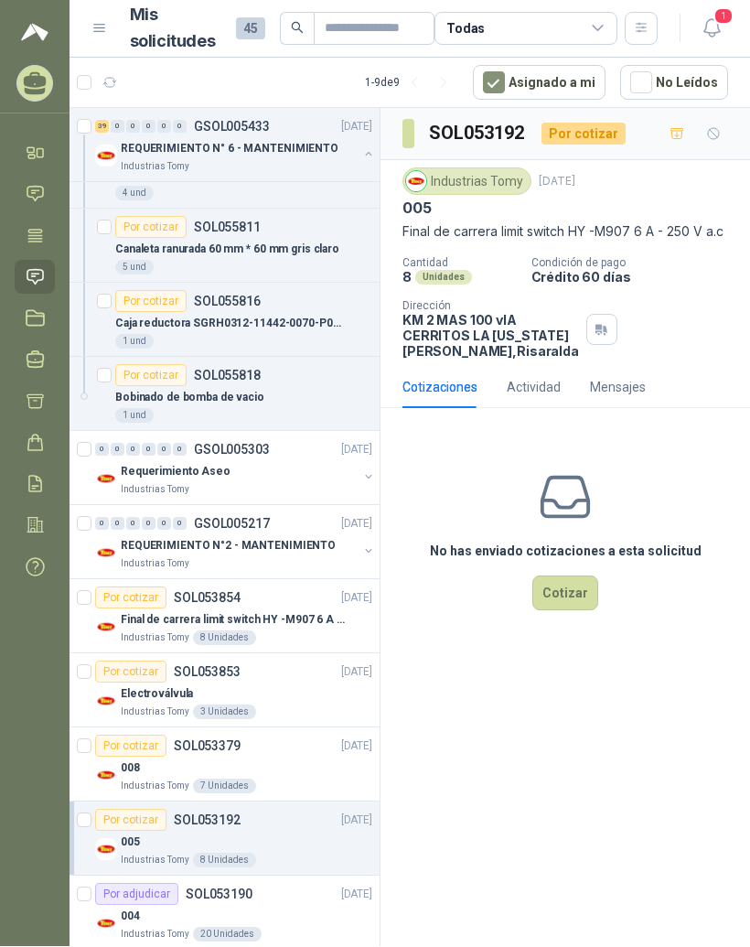
click at [244, 876] on article "Por adjudicar SOL053190 [DATE] 004 Industrias Tomy 20 Unidades" at bounding box center [225, 913] width 310 height 74
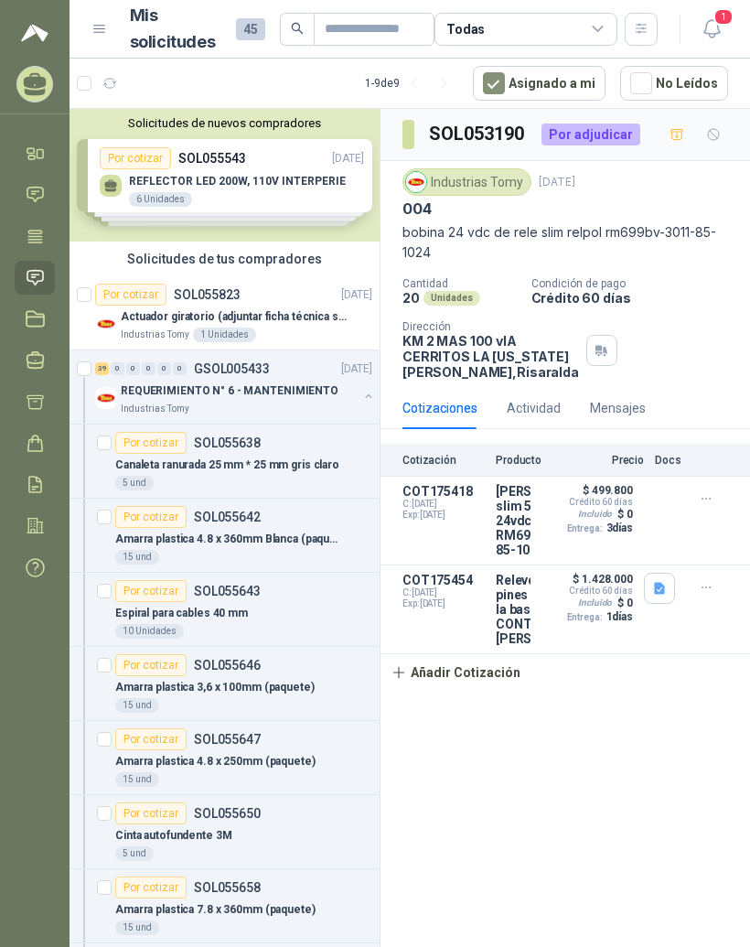
click at [274, 172] on div "Solicitudes de nuevos compradores Por cotizar SOL055543 [DATE] REFLECTOR LED 20…" at bounding box center [225, 175] width 310 height 133
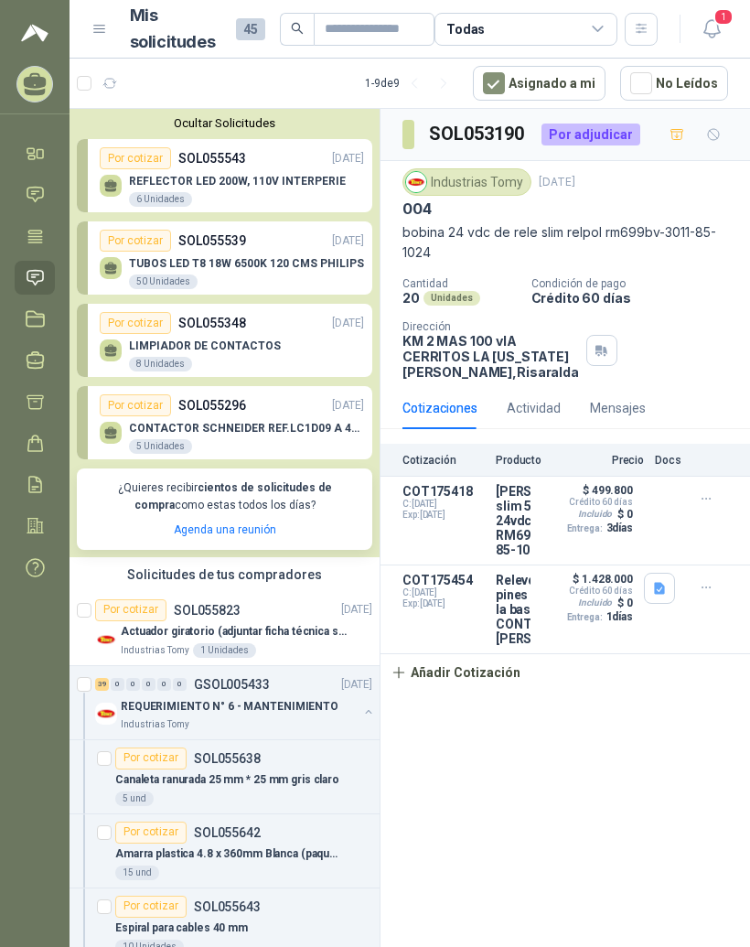
click at [285, 170] on div "REFLECTOR LED 200W, 110V INTERPERIE 6 Unidades" at bounding box center [232, 188] width 264 height 38
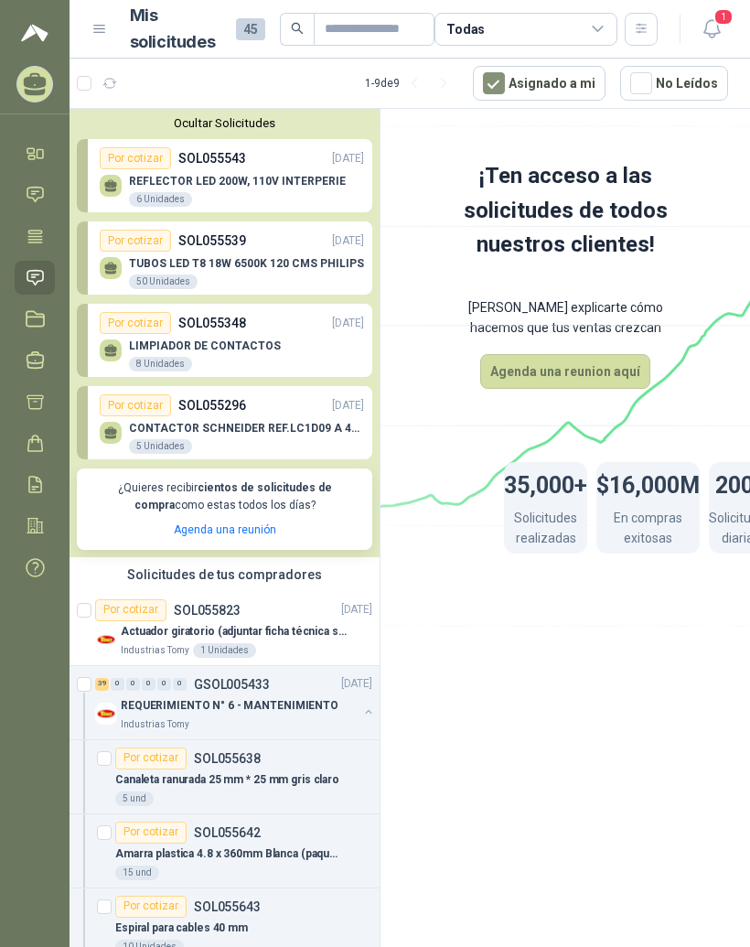
click at [263, 422] on p "CONTACTOR SCHNEIDER REF.LC1D09 A 440V AC" at bounding box center [246, 428] width 235 height 13
click at [312, 417] on div "CONTACTOR [PERSON_NAME] REF.LC1D09 A 440V [DATE] Unidades" at bounding box center [232, 435] width 264 height 38
click at [293, 418] on div "CONTACTOR [PERSON_NAME] REF.LC1D09 A 440V [DATE] Unidades" at bounding box center [232, 435] width 264 height 38
click at [291, 422] on p "CONTACTOR SCHNEIDER REF.LC1D09 A 440V AC" at bounding box center [246, 428] width 235 height 13
click at [128, 411] on div "Por cotizar" at bounding box center [135, 405] width 71 height 22
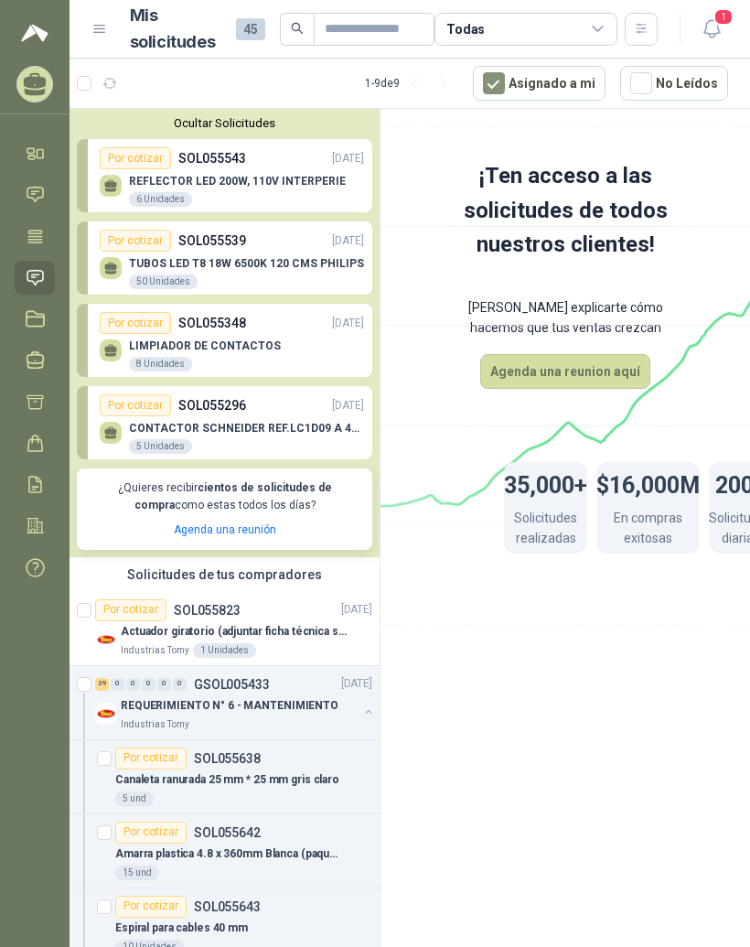
click at [608, 374] on button "Agenda una reunion aquí" at bounding box center [565, 371] width 170 height 35
